Goal: Information Seeking & Learning: Learn about a topic

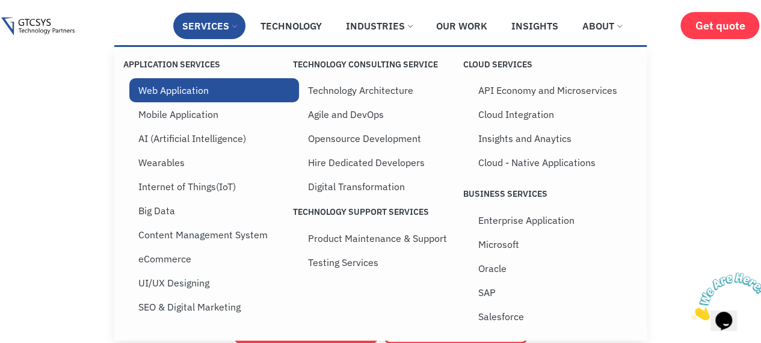
click at [164, 98] on link "Web Application" at bounding box center [214, 90] width 170 height 24
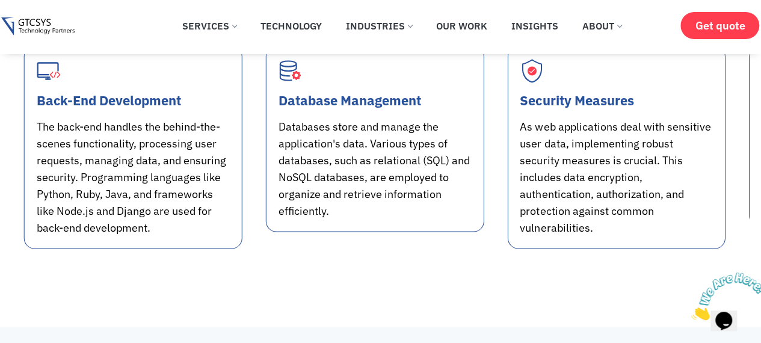
scroll to position [1112, 0]
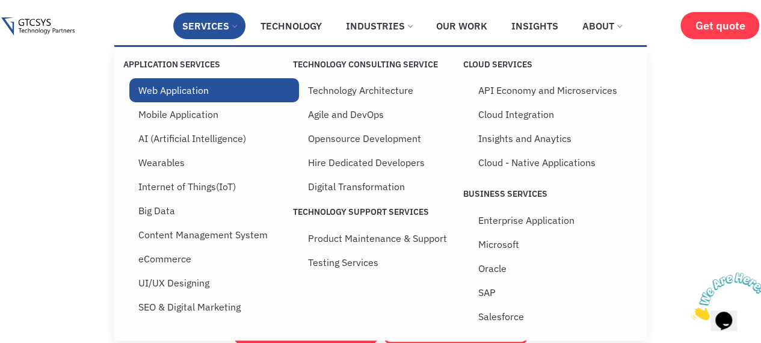
click at [200, 88] on link "Web Application" at bounding box center [214, 90] width 170 height 24
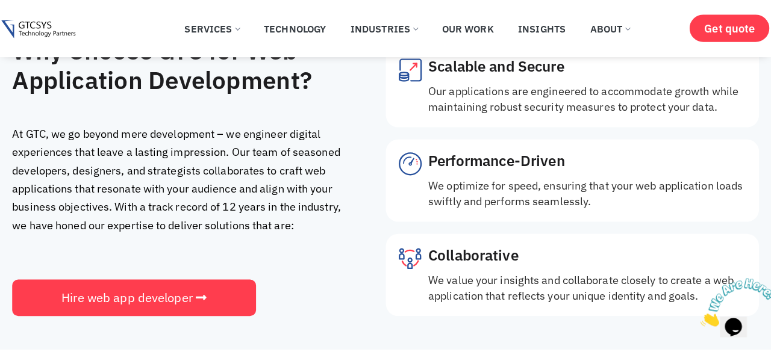
scroll to position [1595, 0]
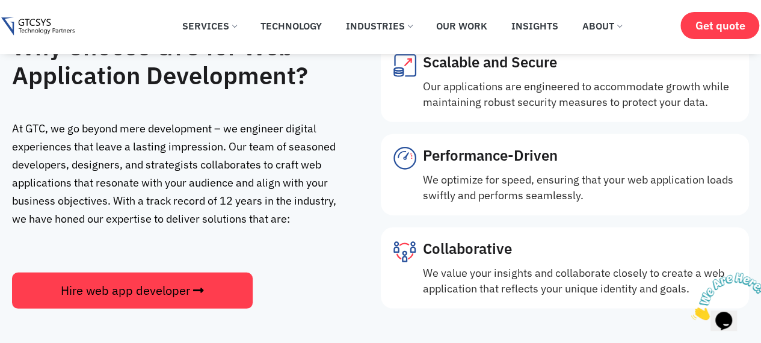
click at [184, 286] on span "Hire web app developer" at bounding box center [125, 290] width 129 height 17
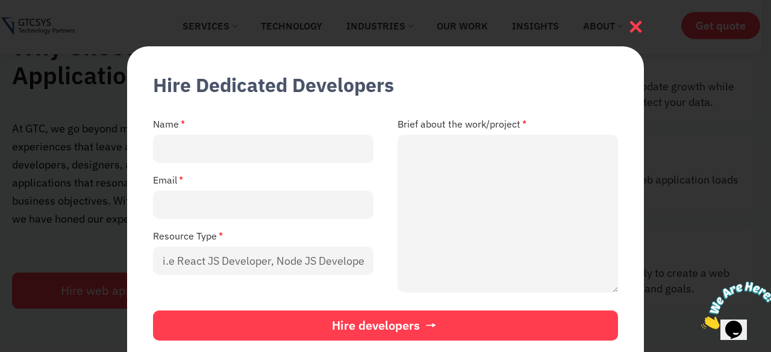
click at [638, 19] on icon at bounding box center [635, 27] width 16 height 16
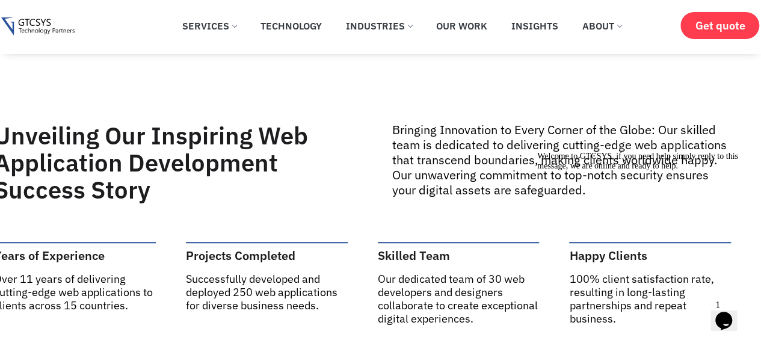
scroll to position [0, 18]
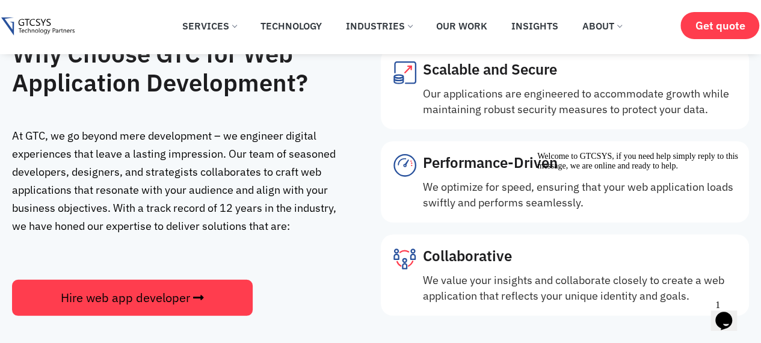
scroll to position [1595, 0]
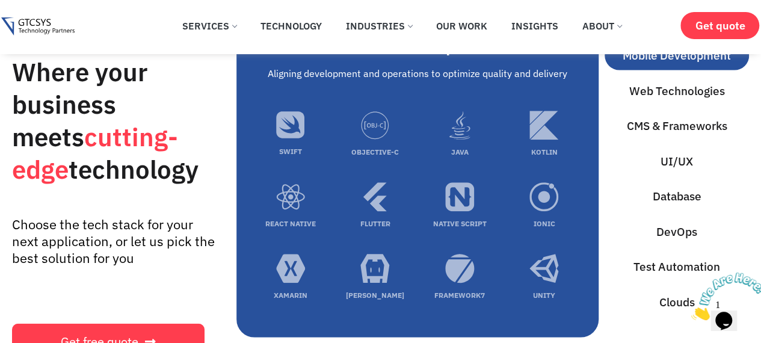
scroll to position [3544, 0]
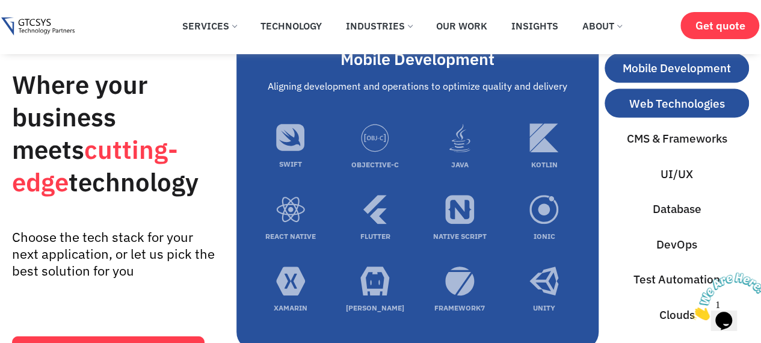
click at [667, 113] on span "Web Technologies" at bounding box center [678, 103] width 96 height 17
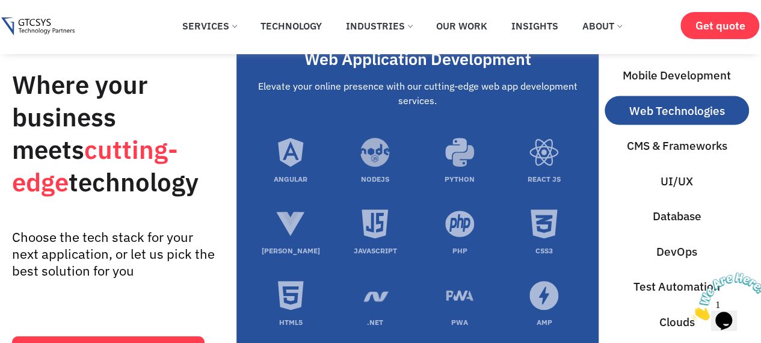
click at [667, 120] on span "Web Technologies" at bounding box center [678, 110] width 96 height 17
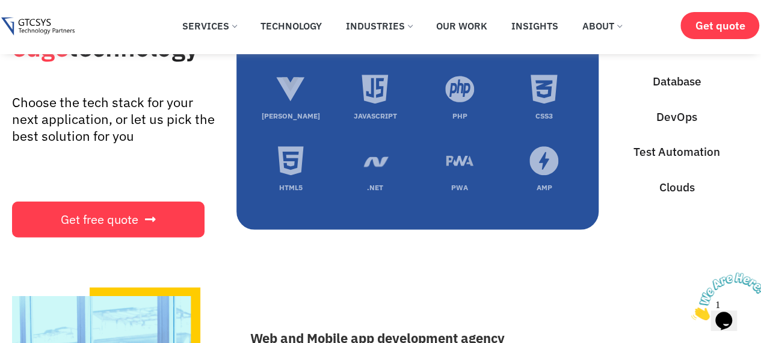
scroll to position [3680, 0]
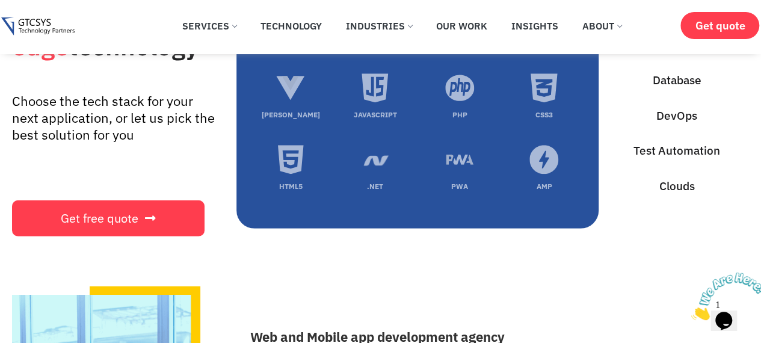
click at [468, 282] on div "Where your business meets cutting-edge technology Choose the tech stack for you…" at bounding box center [380, 90] width 737 height 388
click at [321, 284] on div "Where your business meets cutting-edge technology Choose the tech stack for you…" at bounding box center [380, 90] width 737 height 388
click at [692, 312] on icon "Close" at bounding box center [692, 317] width 0 height 10
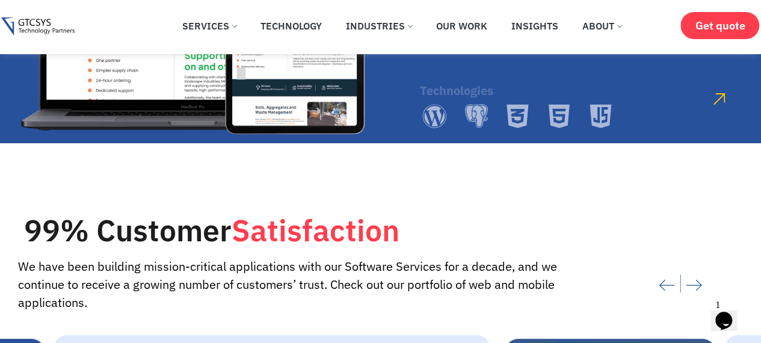
scroll to position [2187, 0]
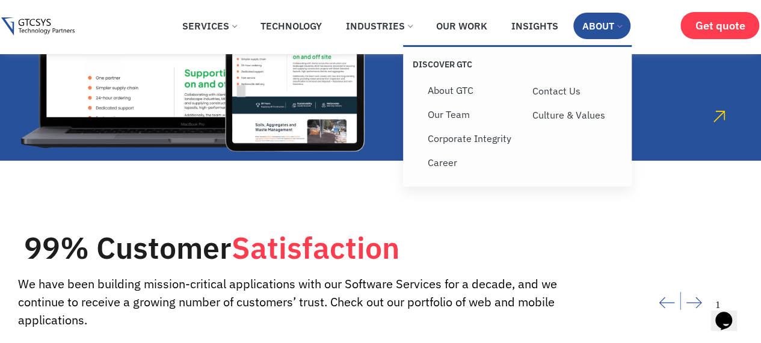
click at [600, 20] on link "About" at bounding box center [602, 26] width 57 height 26
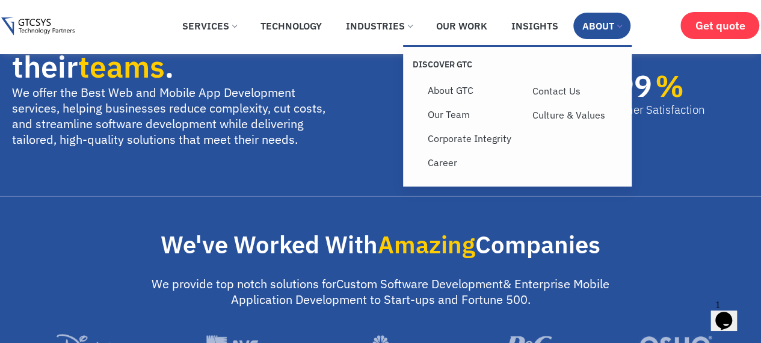
scroll to position [0, 0]
